Goal: Transaction & Acquisition: Register for event/course

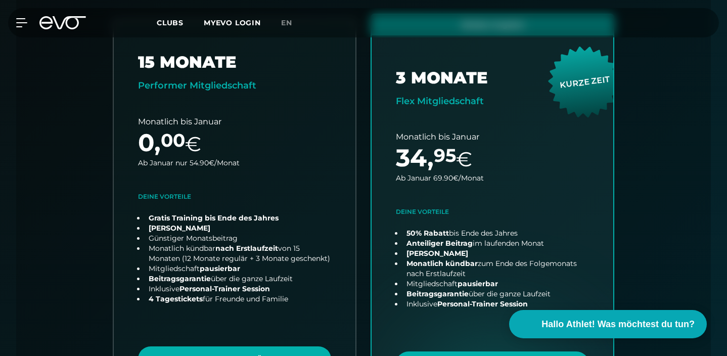
scroll to position [400, 0]
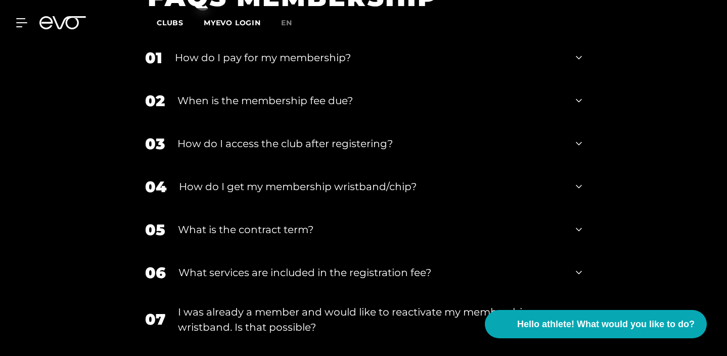
scroll to position [1719, 0]
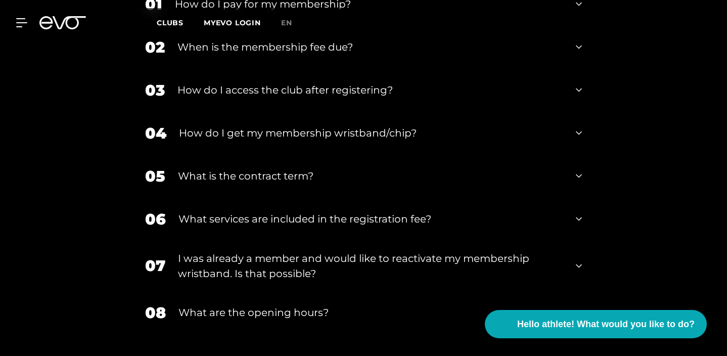
click at [582, 96] on icon at bounding box center [579, 90] width 6 height 12
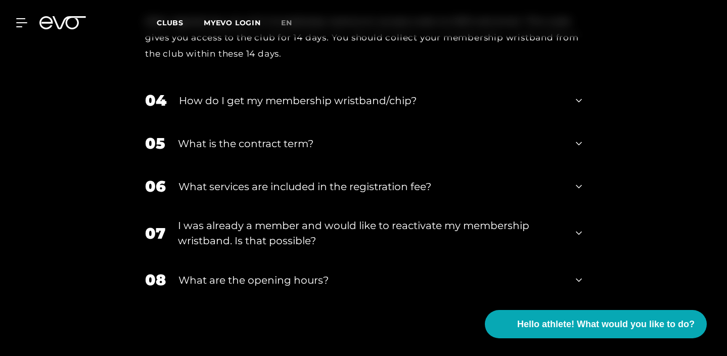
scroll to position [1836, 0]
click at [592, 164] on div "05 What is the contract term?" at bounding box center [363, 142] width 457 height 43
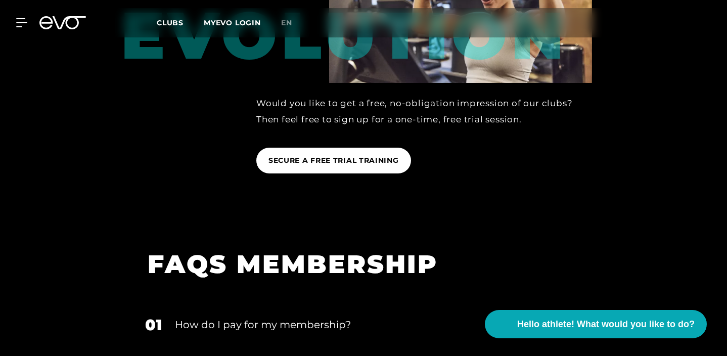
scroll to position [1399, 0]
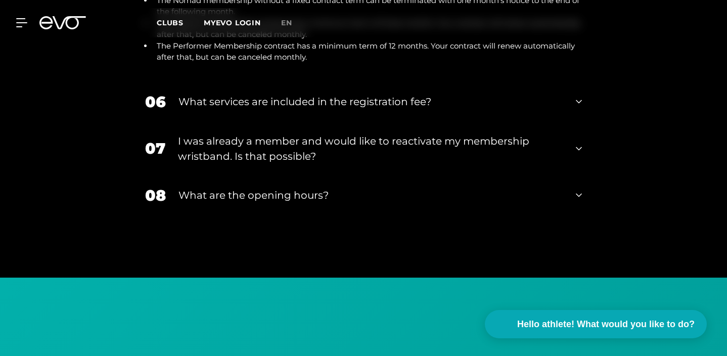
scroll to position [2080, 0]
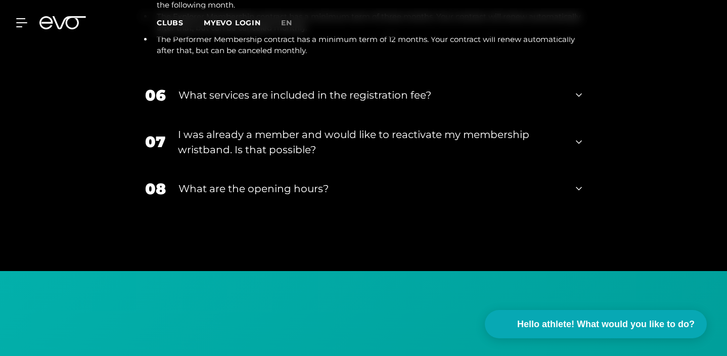
click at [493, 156] on font "I was already a member and would like to reactivate my membership wristband. Is…" at bounding box center [354, 141] width 352 height 27
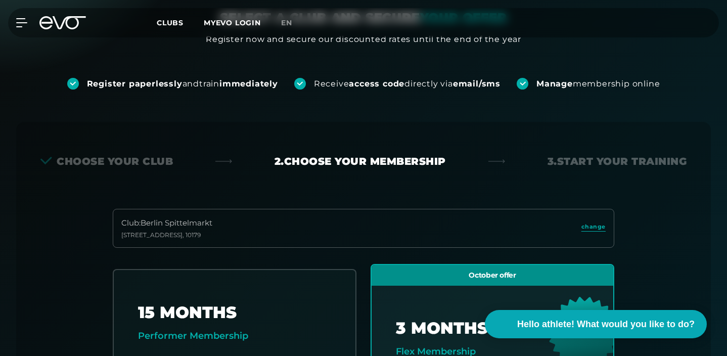
scroll to position [304, 0]
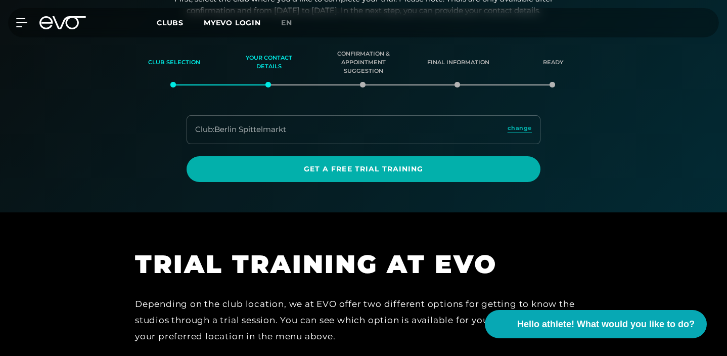
click at [603, 124] on div "Club : Berlin Spittelmarkt change Get a free trial training" at bounding box center [364, 148] width 708 height 67
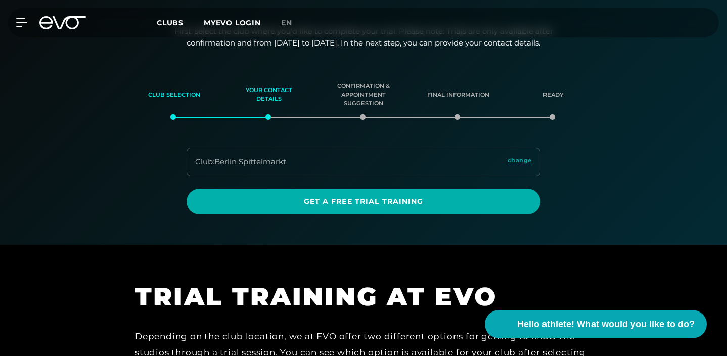
scroll to position [137, 0]
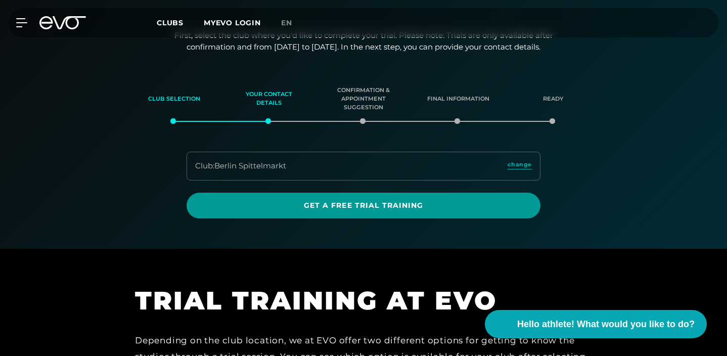
click at [445, 209] on span "Get a free trial training" at bounding box center [364, 205] width 330 height 11
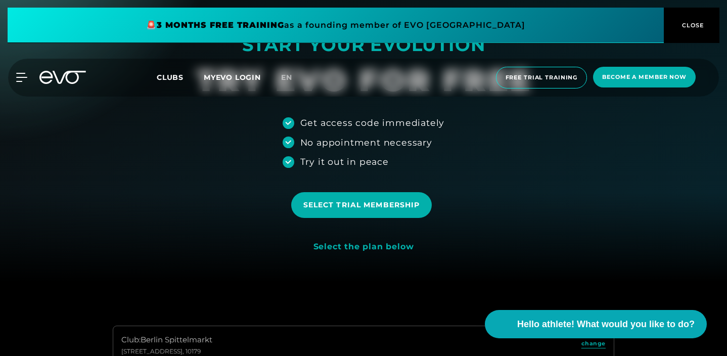
scroll to position [75, 0]
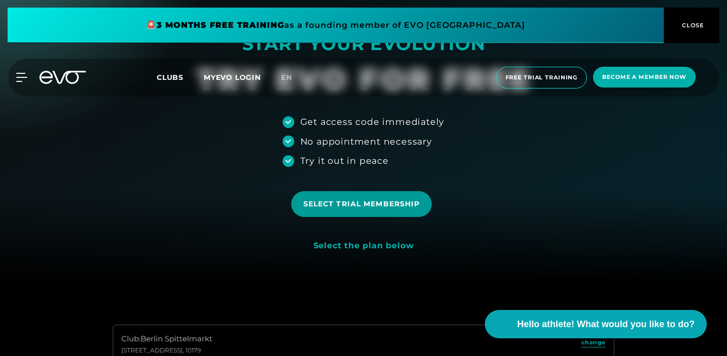
click at [416, 205] on font "Select trial membership" at bounding box center [361, 203] width 117 height 9
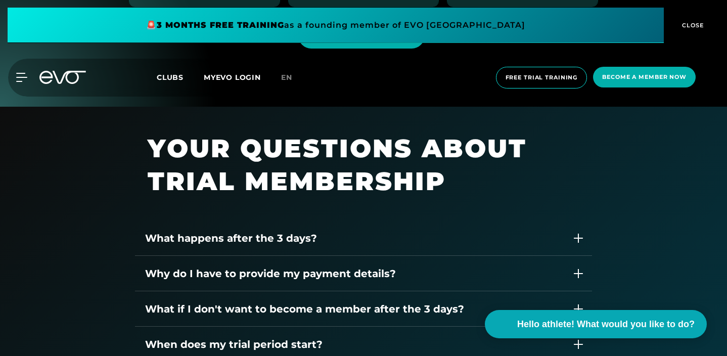
scroll to position [1245, 0]
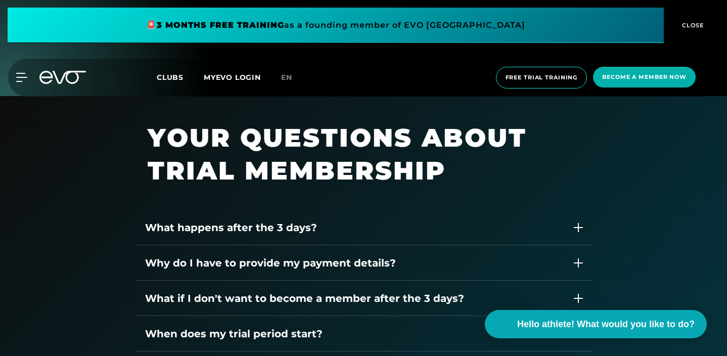
click at [560, 234] on div "What happens after the 3 days?" at bounding box center [353, 227] width 417 height 15
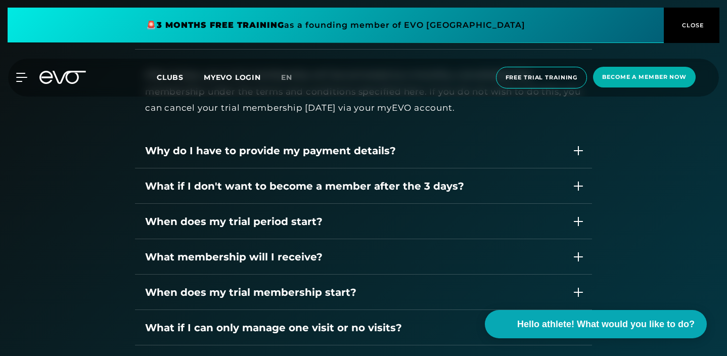
scroll to position [1441, 0]
click at [554, 194] on div "What if I don't want to become a member after the 3 days?" at bounding box center [363, 185] width 457 height 35
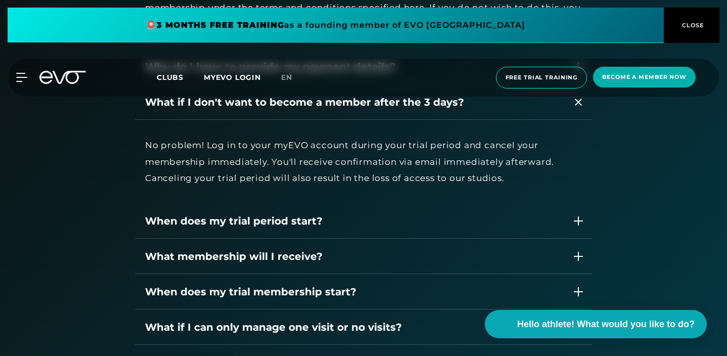
scroll to position [1549, 0]
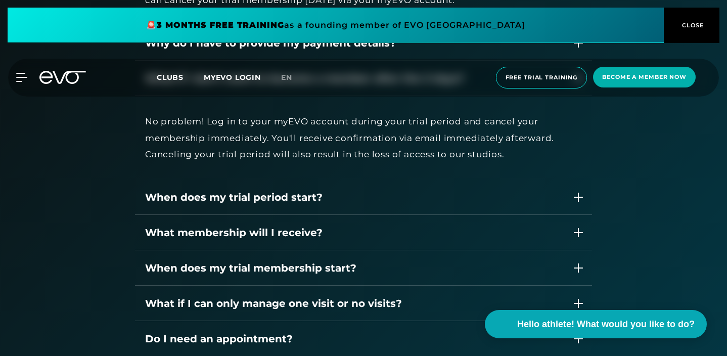
click at [558, 193] on div "When does my trial period start?" at bounding box center [353, 197] width 417 height 15
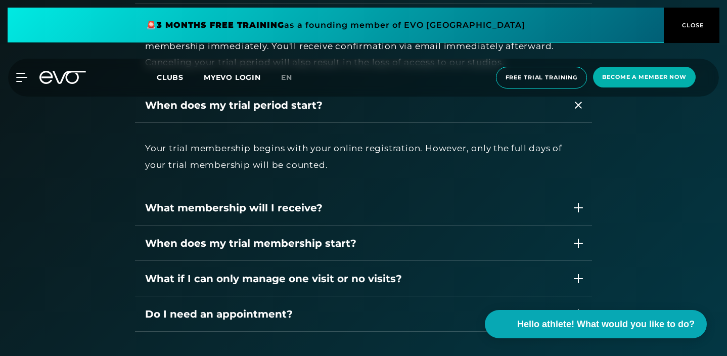
scroll to position [1644, 0]
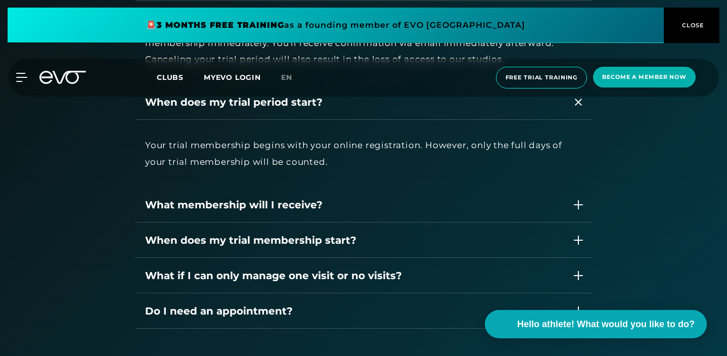
click at [558, 193] on div "What membership will I receive?" at bounding box center [363, 204] width 457 height 35
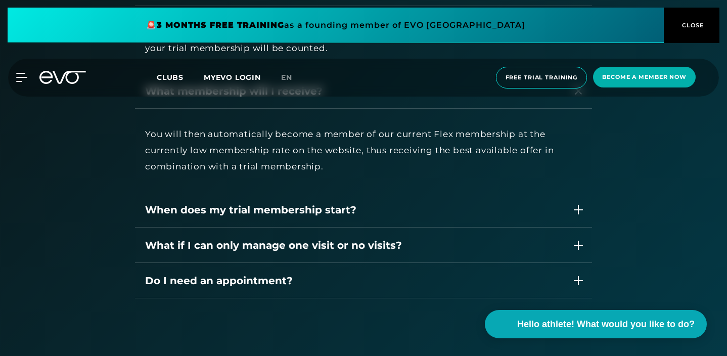
scroll to position [1764, 0]
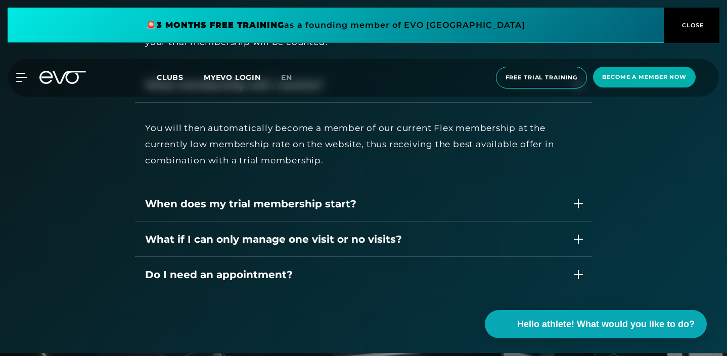
click at [519, 232] on div "What if I can only manage one visit or no visits?" at bounding box center [353, 239] width 417 height 15
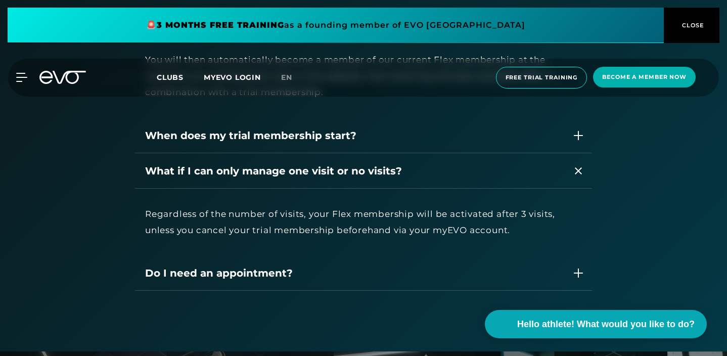
scroll to position [1833, 0]
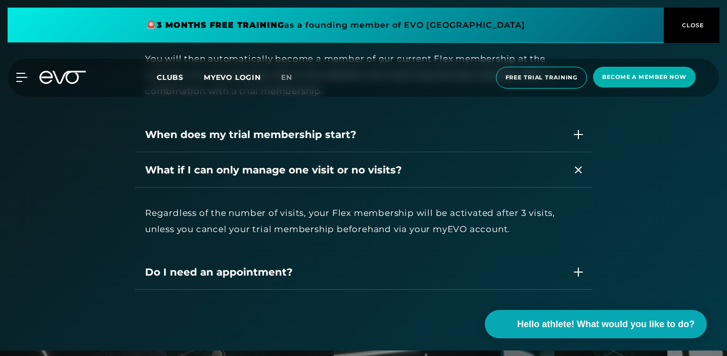
click at [502, 265] on div "Do I need an appointment?" at bounding box center [353, 272] width 417 height 15
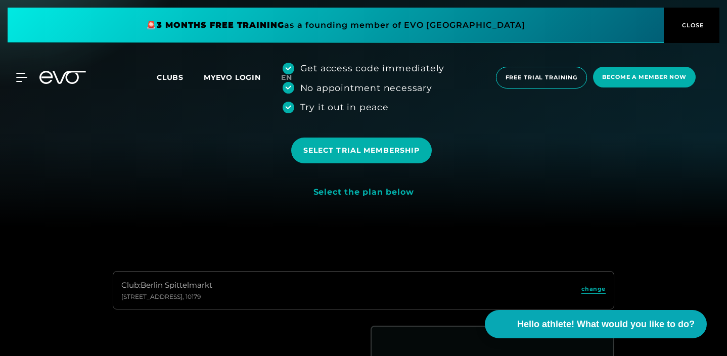
scroll to position [0, 0]
